Goal: Navigation & Orientation: Find specific page/section

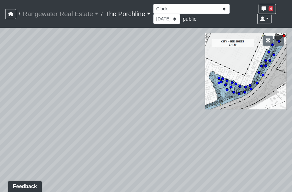
drag, startPoint x: 155, startPoint y: 97, endPoint x: 94, endPoint y: 103, distance: 60.4
click at [94, 103] on div "Loading... Crosswalk 1" at bounding box center [146, 110] width 292 height 164
drag, startPoint x: 141, startPoint y: 120, endPoint x: 33, endPoint y: 98, distance: 110.0
click at [33, 98] on div "Loading... Crosswalk 1" at bounding box center [146, 110] width 292 height 164
drag, startPoint x: 90, startPoint y: 104, endPoint x: 20, endPoint y: 123, distance: 72.8
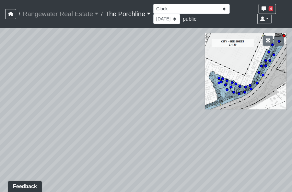
click at [20, 123] on div "Loading... Crosswalk 1" at bounding box center [146, 110] width 292 height 164
drag, startPoint x: 61, startPoint y: 114, endPoint x: 131, endPoint y: 113, distance: 69.9
click at [131, 113] on div "Loading... Crosswalk 1" at bounding box center [146, 110] width 292 height 164
drag, startPoint x: 136, startPoint y: 149, endPoint x: 78, endPoint y: 50, distance: 115.4
click at [78, 49] on div "Loading... Crosswalk 1" at bounding box center [146, 110] width 292 height 164
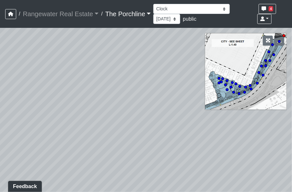
drag, startPoint x: 67, startPoint y: 69, endPoint x: 112, endPoint y: 106, distance: 59.1
click at [112, 106] on div "Loading... Crosswalk 1" at bounding box center [146, 110] width 292 height 164
drag, startPoint x: 115, startPoint y: 106, endPoint x: 179, endPoint y: 97, distance: 65.0
click at [179, 97] on div "Loading... Crosswalk 1" at bounding box center [146, 110] width 292 height 164
drag, startPoint x: 128, startPoint y: 90, endPoint x: 200, endPoint y: 40, distance: 87.6
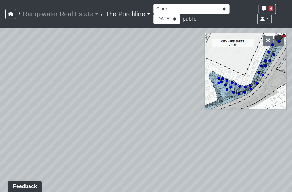
click at [200, 40] on div "Loading... Crosswalk 1" at bounding box center [146, 110] width 292 height 164
drag, startPoint x: 170, startPoint y: 80, endPoint x: 204, endPoint y: 83, distance: 35.1
click at [204, 83] on div "Loading... Crosswalk 1" at bounding box center [146, 110] width 292 height 164
drag, startPoint x: 130, startPoint y: 94, endPoint x: 211, endPoint y: 115, distance: 83.4
click at [211, 115] on div "Loading... Crosswalk 1" at bounding box center [146, 110] width 292 height 164
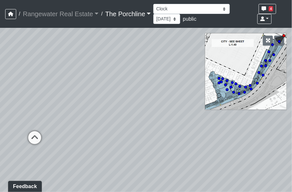
drag, startPoint x: 156, startPoint y: 128, endPoint x: 133, endPoint y: 118, distance: 25.0
click at [133, 116] on div "Loading... Crosswalk 1" at bounding box center [146, 110] width 292 height 164
drag, startPoint x: 157, startPoint y: 103, endPoint x: 48, endPoint y: 66, distance: 115.1
click at [48, 66] on div "Loading... Crosswalk 1" at bounding box center [146, 110] width 292 height 164
drag, startPoint x: 140, startPoint y: 65, endPoint x: 74, endPoint y: 119, distance: 84.9
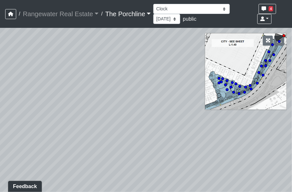
click at [74, 118] on div "Loading... Crosswalk 1" at bounding box center [146, 110] width 292 height 164
drag, startPoint x: 116, startPoint y: 83, endPoint x: 108, endPoint y: 160, distance: 77.8
click at [108, 160] on div "Loading... Crosswalk 1" at bounding box center [146, 110] width 292 height 164
drag, startPoint x: 134, startPoint y: 107, endPoint x: 88, endPoint y: 139, distance: 56.0
click at [87, 139] on div "Loading... Crosswalk 1" at bounding box center [146, 110] width 292 height 164
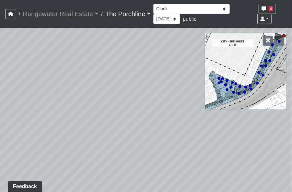
drag, startPoint x: 106, startPoint y: 82, endPoint x: 133, endPoint y: 107, distance: 37.5
click at [133, 107] on div "Loading... Crosswalk 1" at bounding box center [146, 110] width 292 height 164
drag, startPoint x: 120, startPoint y: 105, endPoint x: 142, endPoint y: 176, distance: 74.2
click at [142, 176] on div "Loading... Crosswalk 1" at bounding box center [146, 110] width 292 height 164
drag, startPoint x: 143, startPoint y: 147, endPoint x: 180, endPoint y: 143, distance: 36.4
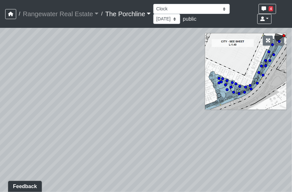
click at [180, 144] on div "Loading... Crosswalk 1" at bounding box center [146, 110] width 292 height 164
drag, startPoint x: 146, startPoint y: 149, endPoint x: 151, endPoint y: 138, distance: 12.6
click at [153, 139] on div "Loading... Crosswalk 1" at bounding box center [146, 110] width 292 height 164
drag, startPoint x: 149, startPoint y: 148, endPoint x: 175, endPoint y: 140, distance: 26.7
click at [174, 140] on div "Loading... Crosswalk 1" at bounding box center [146, 110] width 292 height 164
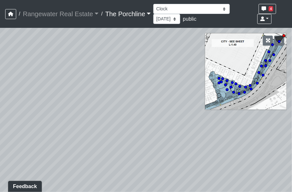
drag, startPoint x: 153, startPoint y: 148, endPoint x: 174, endPoint y: 103, distance: 49.8
click at [174, 103] on div "Loading... Crosswalk 1" at bounding box center [146, 110] width 292 height 164
drag, startPoint x: 142, startPoint y: 138, endPoint x: 158, endPoint y: 127, distance: 19.6
click at [158, 127] on div "Loading... Crosswalk 1" at bounding box center [146, 110] width 292 height 164
drag, startPoint x: 98, startPoint y: 148, endPoint x: 135, endPoint y: 131, distance: 40.4
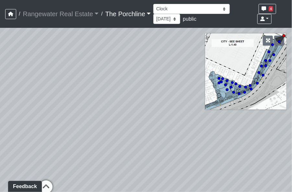
click at [135, 131] on div "Loading... Crosswalk 1" at bounding box center [146, 110] width 292 height 164
click at [55, 149] on div "Loading... Crosswalk 1" at bounding box center [146, 110] width 292 height 164
click at [53, 134] on div "Loading... Crosswalk 1" at bounding box center [146, 110] width 292 height 164
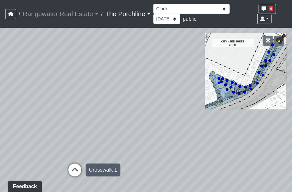
click at [75, 173] on icon at bounding box center [74, 172] width 19 height 19
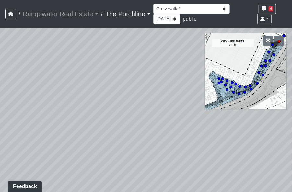
drag, startPoint x: 158, startPoint y: 108, endPoint x: 61, endPoint y: 118, distance: 97.2
click at [0, 140] on div "Loading... Crosswalk 1 Loading... Leasing Entry Loading... Sidewalk 2 Loading..…" at bounding box center [146, 110] width 292 height 164
drag, startPoint x: 172, startPoint y: 86, endPoint x: 23, endPoint y: 135, distance: 157.1
click at [23, 135] on div "Loading... Crosswalk 1 Loading... Leasing Entry Loading... Sidewalk 2 Loading..…" at bounding box center [146, 110] width 292 height 164
drag, startPoint x: 208, startPoint y: 89, endPoint x: 141, endPoint y: 62, distance: 72.0
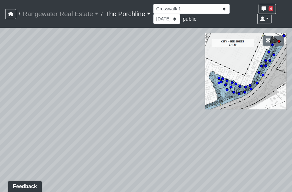
click at [142, 52] on div "NON-CURRENT REVISION" at bounding box center [146, 110] width 292 height 164
drag, startPoint x: 146, startPoint y: 118, endPoint x: 143, endPoint y: 58, distance: 59.6
click at [143, 58] on div "Loading... Crosswalk 1 Loading... Leasing Entry Loading... Sidewalk 2 Loading..…" at bounding box center [146, 110] width 292 height 164
drag, startPoint x: 146, startPoint y: 90, endPoint x: 111, endPoint y: 163, distance: 81.0
click at [108, 191] on div "Loading... Crosswalk 1 Loading... Leasing Entry Loading... Sidewalk 2 Loading..…" at bounding box center [146, 110] width 292 height 164
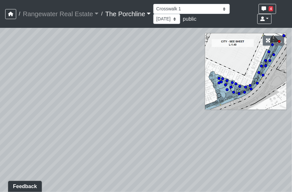
drag, startPoint x: 127, startPoint y: 104, endPoint x: 124, endPoint y: 107, distance: 4.1
click at [124, 107] on div "Loading... Crosswalk 1 Loading... Leasing Entry Loading... Sidewalk 2 Loading..…" at bounding box center [146, 110] width 292 height 164
drag, startPoint x: 204, startPoint y: 135, endPoint x: 121, endPoint y: 48, distance: 120.4
click at [121, 48] on div "Loading... Crosswalk 1 Loading... Leasing Entry Loading... Sidewalk 2 Loading..…" at bounding box center [146, 110] width 292 height 164
drag, startPoint x: 161, startPoint y: 87, endPoint x: 176, endPoint y: 94, distance: 16.6
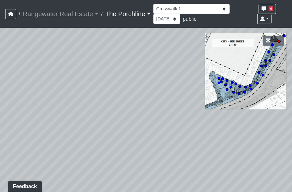
click at [176, 94] on div "Loading... Crosswalk 1 Loading... Leasing Entry Loading... Sidewalk 2 Loading..…" at bounding box center [146, 110] width 292 height 164
click at [283, 36] on circle at bounding box center [283, 35] width 3 height 3
drag, startPoint x: 131, startPoint y: 110, endPoint x: 171, endPoint y: 104, distance: 40.6
click at [200, 96] on div "Loading... Crosswalk 1 Loading... Leasing Entry Loading... Sidewalk 2 Loading..…" at bounding box center [146, 110] width 292 height 164
drag, startPoint x: 105, startPoint y: 121, endPoint x: 76, endPoint y: 110, distance: 30.0
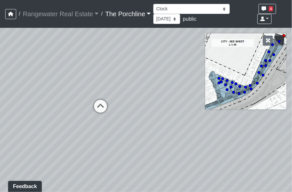
click at [69, 112] on div "Loading... Crosswalk 1 Loading... Leasing Entry Loading... Sidewalk 2 Loading..…" at bounding box center [146, 110] width 292 height 164
drag, startPoint x: 103, startPoint y: 80, endPoint x: 19, endPoint y: 107, distance: 88.1
click at [17, 113] on div "Loading... Crosswalk 1 Loading... Leasing Entry Loading... Sidewalk 2 Loading..…" at bounding box center [146, 110] width 292 height 164
drag, startPoint x: 43, startPoint y: 92, endPoint x: 49, endPoint y: 145, distance: 54.0
click at [49, 146] on div "Loading... Crosswalk 1 Loading... Leasing Entry Loading... Sidewalk 2 Loading..…" at bounding box center [146, 110] width 292 height 164
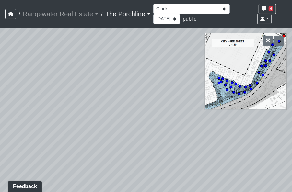
drag, startPoint x: 112, startPoint y: 156, endPoint x: 21, endPoint y: 152, distance: 91.0
click at [21, 152] on div "Loading... Crosswalk 1 Loading... Leasing Entry Loading... Sidewalk 2 Loading..…" at bounding box center [146, 110] width 292 height 164
drag, startPoint x: 98, startPoint y: 95, endPoint x: 172, endPoint y: 67, distance: 79.7
click at [172, 67] on div "Loading... Crosswalk 1 Loading... Leasing Entry Loading... Sidewalk 2 Loading..…" at bounding box center [146, 110] width 292 height 164
drag, startPoint x: 134, startPoint y: 117, endPoint x: 174, endPoint y: 129, distance: 42.4
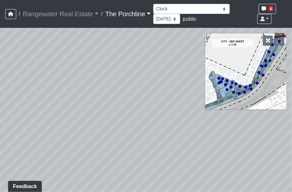
click at [174, 129] on div "Loading... Crosswalk 1 Loading... Leasing Entry Loading... Sidewalk 2 Loading..…" at bounding box center [146, 110] width 292 height 164
drag, startPoint x: 129, startPoint y: 141, endPoint x: 192, endPoint y: 111, distance: 70.2
click at [192, 111] on div "Loading... Crosswalk 1 Loading... Leasing Entry Loading... Sidewalk 2 Loading..…" at bounding box center [146, 110] width 292 height 164
click at [124, 128] on div "Loading... Crosswalk 1 Loading... Leasing Entry Loading... Sidewalk 2 Loading..…" at bounding box center [146, 110] width 292 height 164
click at [125, 128] on div "Loading... Crosswalk 1 Loading... Leasing Entry Loading... Sidewalk 2 Loading..…" at bounding box center [146, 110] width 292 height 164
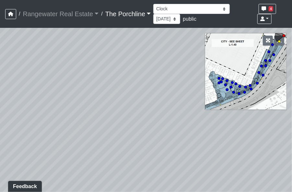
click at [278, 42] on icon at bounding box center [278, 41] width 3 height 3
drag, startPoint x: 90, startPoint y: 108, endPoint x: 79, endPoint y: 110, distance: 11.4
click at [79, 110] on div "Loading... Crosswalk 1 Loading... Leasing Entry Loading... Sidewalk 2 Loading..…" at bounding box center [146, 110] width 292 height 164
drag, startPoint x: 204, startPoint y: 83, endPoint x: 106, endPoint y: 80, distance: 97.1
click at [106, 80] on div "Loading... Crosswalk 1 Loading... Leasing Entry Loading... Sidewalk 2 Loading..…" at bounding box center [146, 110] width 292 height 164
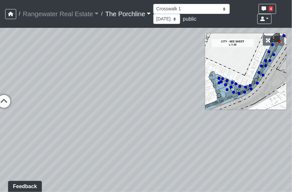
drag, startPoint x: 188, startPoint y: 96, endPoint x: 176, endPoint y: 28, distance: 69.6
click at [176, 29] on div "Loading... Crosswalk 1 Loading... Leasing Entry Loading... Sidewalk 2 Loading..…" at bounding box center [146, 110] width 292 height 164
drag, startPoint x: 137, startPoint y: 89, endPoint x: 91, endPoint y: 112, distance: 50.6
click at [91, 112] on div "Loading... Crosswalk 1 Loading... Leasing Entry Loading... Sidewalk 2 Loading..…" at bounding box center [146, 110] width 292 height 164
click at [284, 35] on circle at bounding box center [283, 35] width 3 height 3
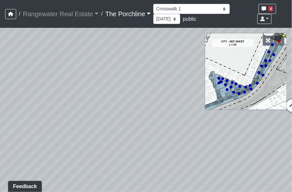
select select "vkVQVYPAJ83sLdWuzaKmdr"
drag, startPoint x: 170, startPoint y: 87, endPoint x: 90, endPoint y: 161, distance: 109.0
click at [90, 161] on div "Loading... Crosswalk 1 Loading... Leasing Entry Loading... Sidewalk 2 Loading..…" at bounding box center [146, 110] width 292 height 164
